Goal: Find specific page/section: Find specific page/section

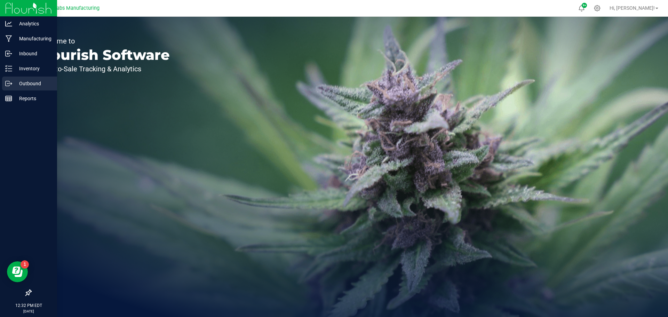
click at [25, 84] on p "Outbound" at bounding box center [33, 83] width 42 height 8
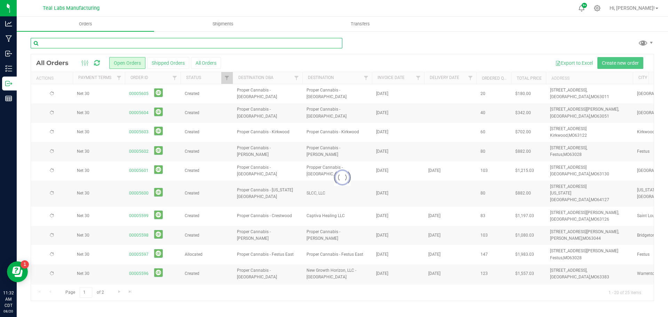
click at [108, 43] on input "text" at bounding box center [187, 43] width 312 height 10
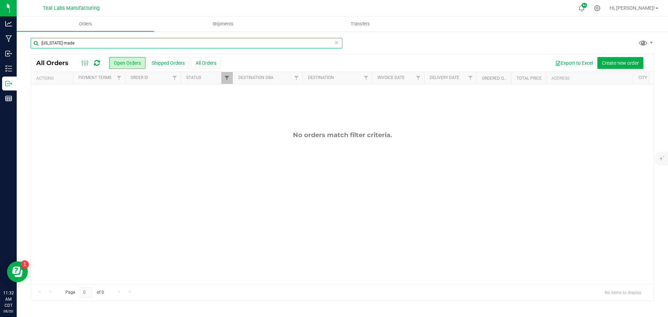
type input "[US_STATE] made"
click at [228, 79] on span "Filter" at bounding box center [227, 78] width 6 height 6
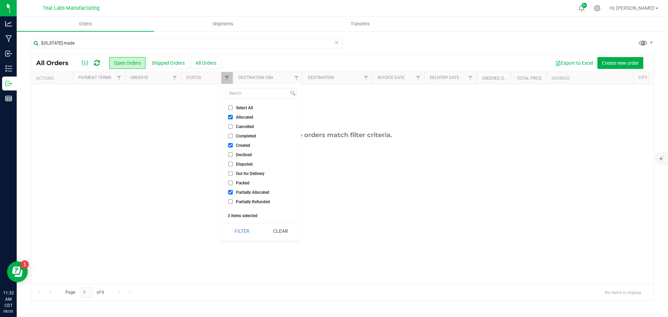
click at [230, 105] on li "Select All" at bounding box center [262, 107] width 72 height 7
click at [233, 109] on input "Select All" at bounding box center [230, 107] width 5 height 5
checkbox input "true"
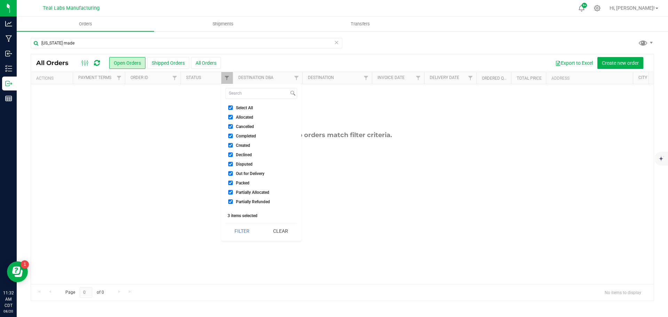
checkbox input "true"
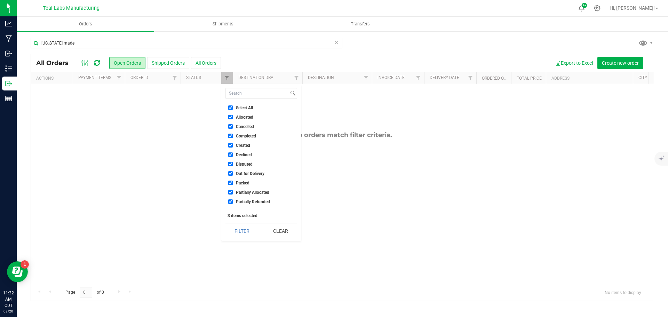
checkbox input "true"
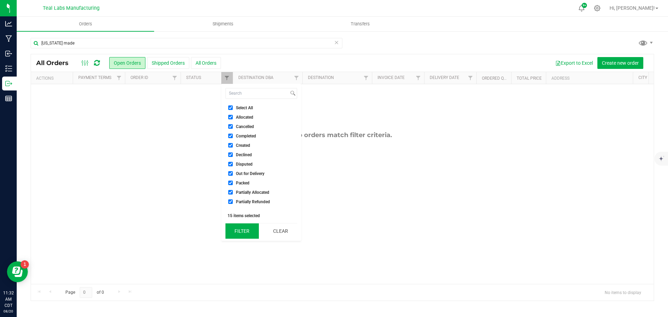
click at [249, 231] on button "Filter" at bounding box center [242, 230] width 33 height 15
